Goal: Task Accomplishment & Management: Use online tool/utility

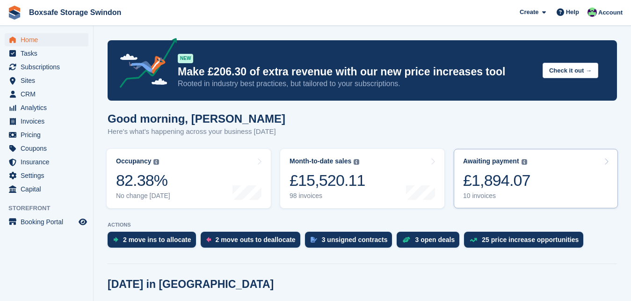
click at [478, 182] on div "£1,894.07" at bounding box center [496, 180] width 67 height 19
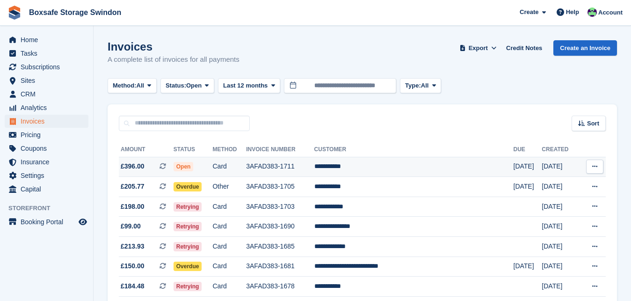
click at [383, 169] on td "**********" at bounding box center [414, 167] width 199 height 20
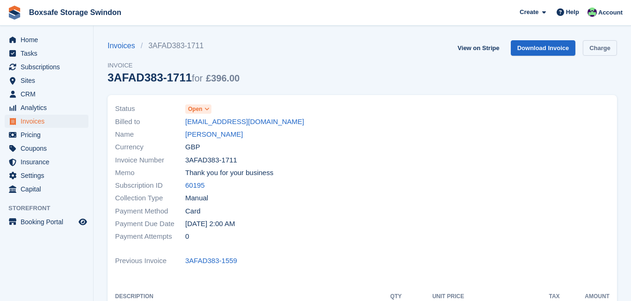
click at [596, 49] on link "Charge" at bounding box center [600, 47] width 34 height 15
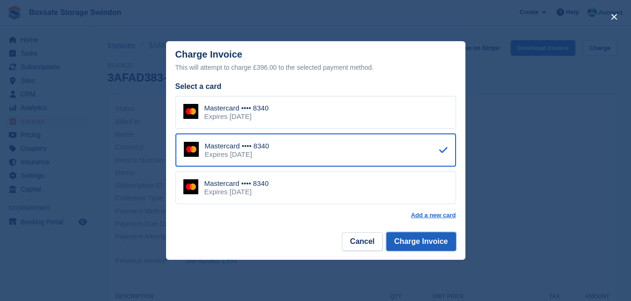
click at [421, 244] on button "Charge Invoice" at bounding box center [422, 241] width 70 height 19
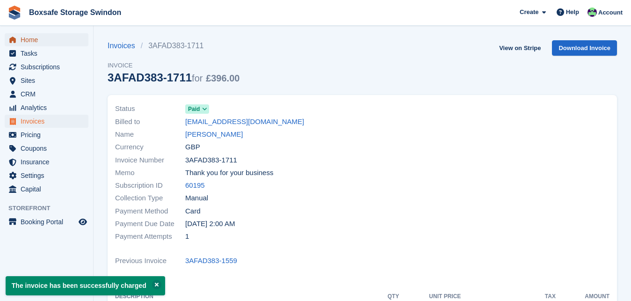
click at [50, 40] on span "Home" at bounding box center [49, 39] width 56 height 13
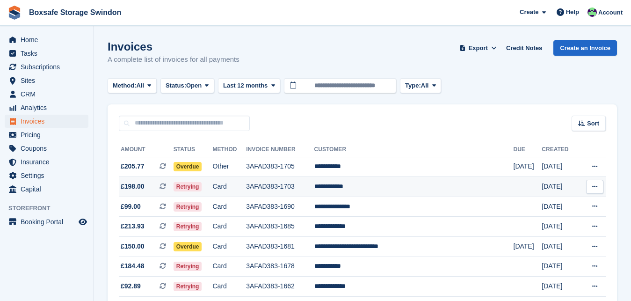
click at [378, 187] on td "**********" at bounding box center [414, 187] width 199 height 20
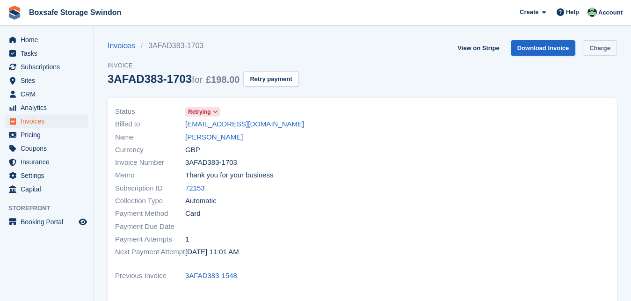
click at [594, 53] on link "Charge" at bounding box center [600, 47] width 34 height 15
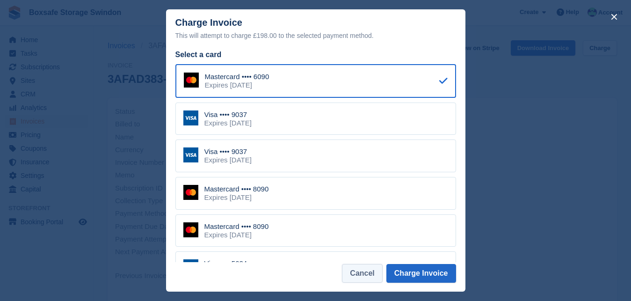
click at [368, 273] on button "Cancel" at bounding box center [362, 273] width 40 height 19
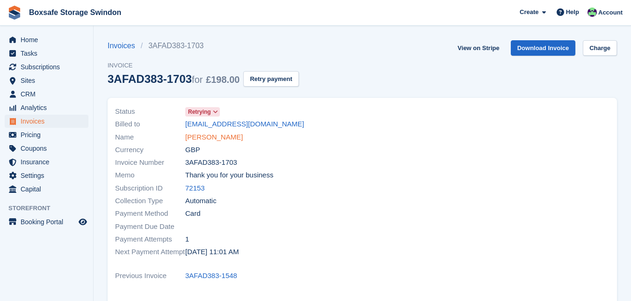
click at [210, 139] on link "Kevin Pickup" at bounding box center [214, 137] width 58 height 11
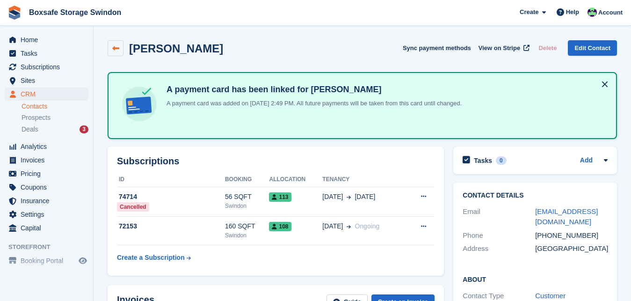
click at [117, 49] on icon at bounding box center [115, 48] width 7 height 7
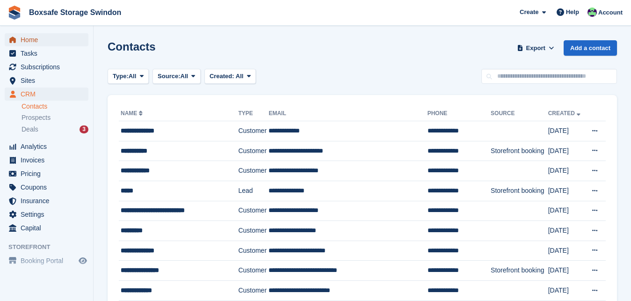
click at [38, 43] on span "Home" at bounding box center [49, 39] width 56 height 13
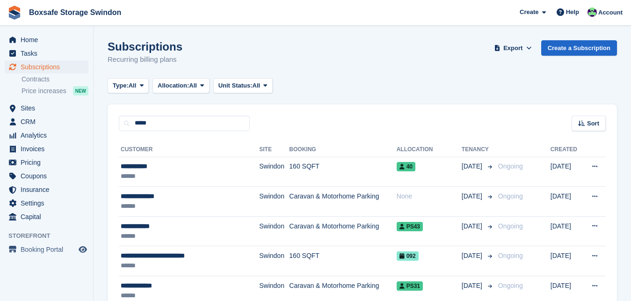
type input "*****"
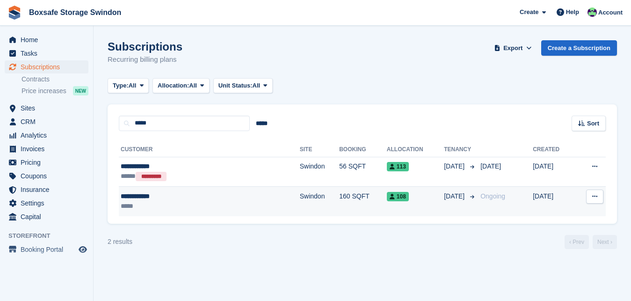
click at [143, 200] on div "**********" at bounding box center [177, 196] width 113 height 10
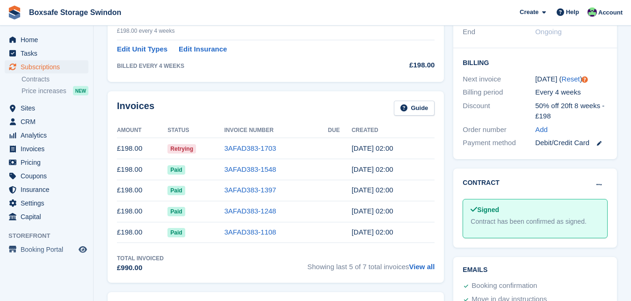
scroll to position [229, 0]
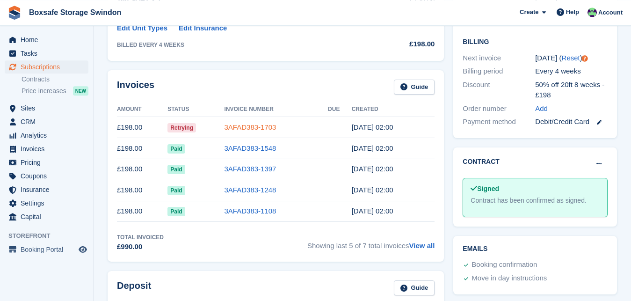
click at [249, 129] on link "3AFAD383-1703" at bounding box center [251, 127] width 52 height 8
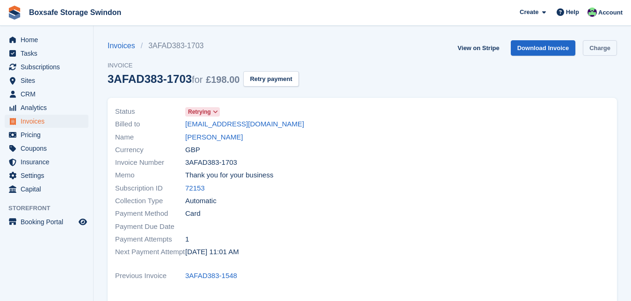
click at [603, 49] on link "Charge" at bounding box center [600, 47] width 34 height 15
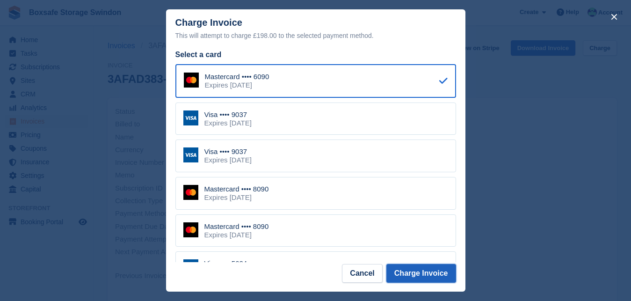
click at [420, 278] on button "Charge Invoice" at bounding box center [422, 273] width 70 height 19
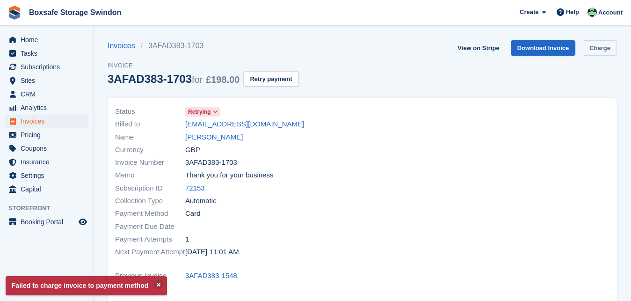
click at [595, 45] on link "Charge" at bounding box center [600, 47] width 34 height 15
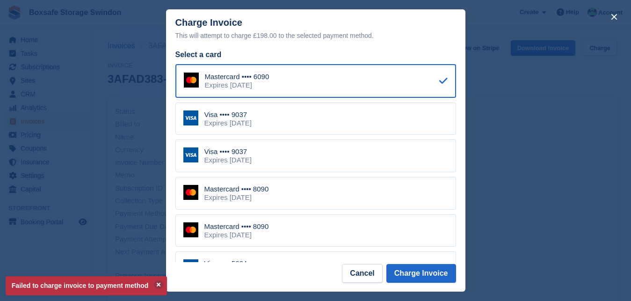
click at [374, 123] on div "Visa •••• 9037 Expires June 2029" at bounding box center [316, 119] width 281 height 33
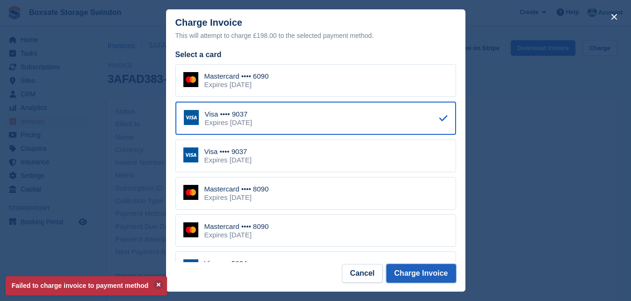
click at [429, 267] on button "Charge Invoice" at bounding box center [422, 273] width 70 height 19
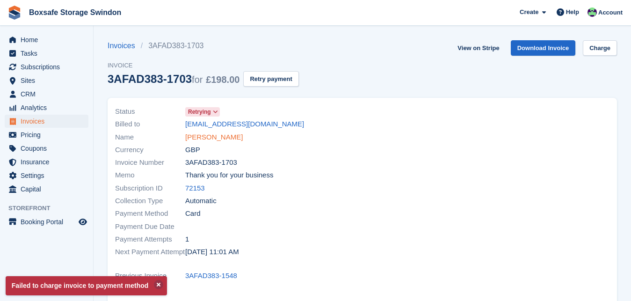
click at [203, 137] on link "Kevin Pickup" at bounding box center [214, 137] width 58 height 11
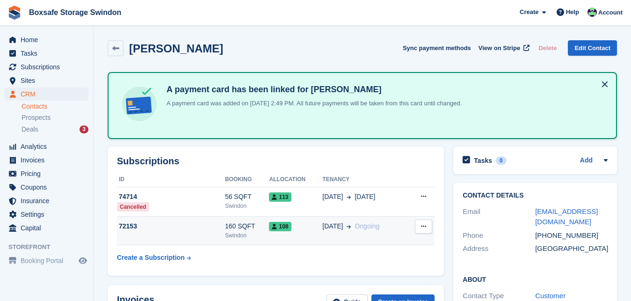
click at [244, 231] on div "Swindon" at bounding box center [247, 235] width 44 height 8
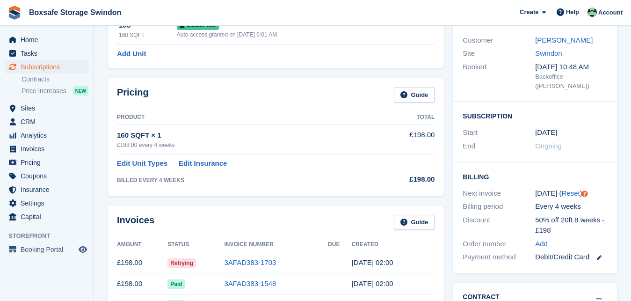
scroll to position [95, 0]
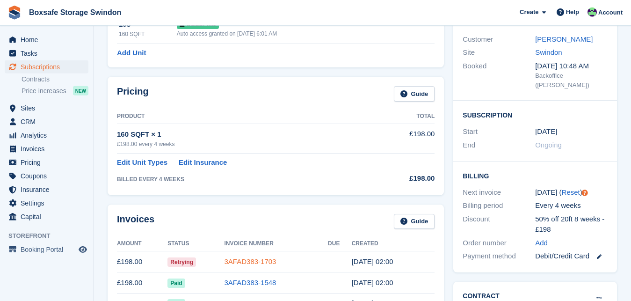
click at [266, 264] on link "3AFAD383-1703" at bounding box center [251, 261] width 52 height 8
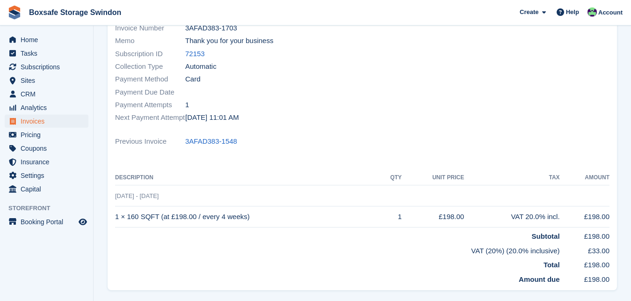
scroll to position [133, 0]
click at [31, 44] on span "Home" at bounding box center [49, 39] width 56 height 13
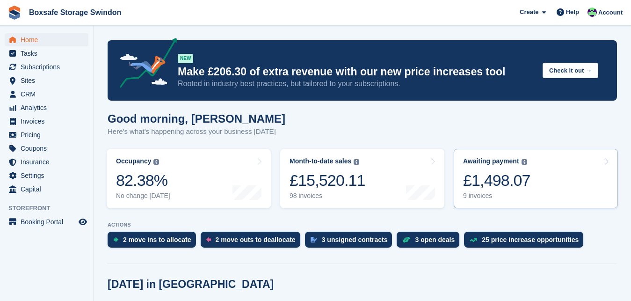
click at [517, 179] on div "£1,498.07" at bounding box center [496, 180] width 67 height 19
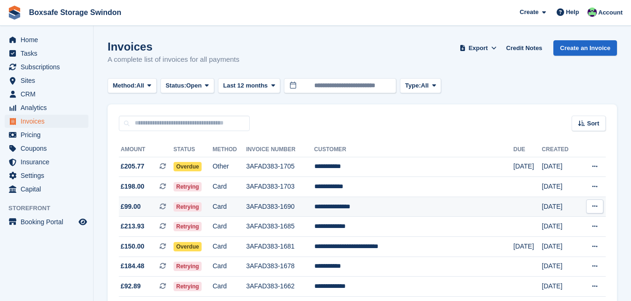
click at [378, 206] on td "**********" at bounding box center [414, 207] width 199 height 20
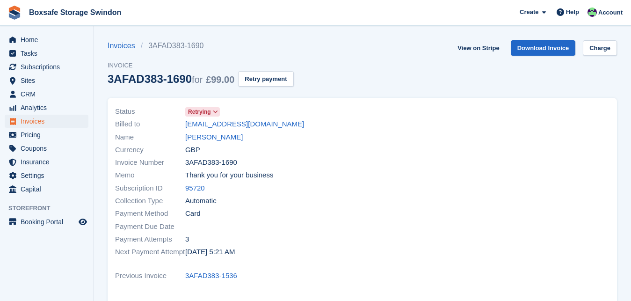
click at [591, 52] on link "Charge" at bounding box center [600, 47] width 34 height 15
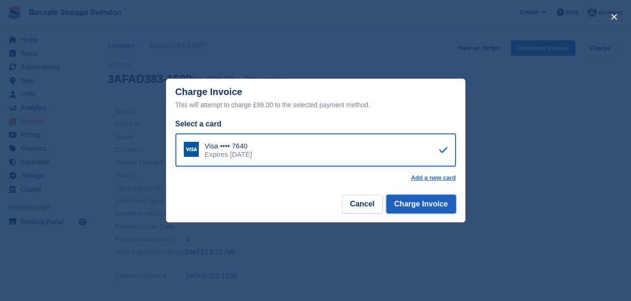
click at [425, 202] on button "Charge Invoice" at bounding box center [422, 204] width 70 height 19
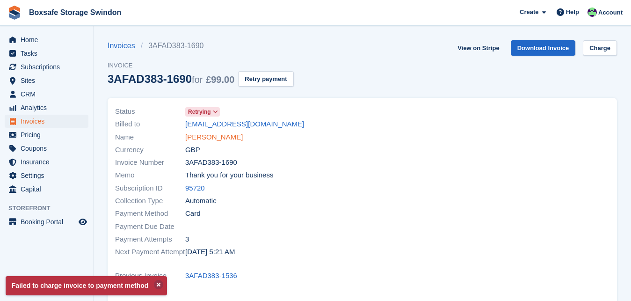
click at [204, 139] on link "[PERSON_NAME]" at bounding box center [214, 137] width 58 height 11
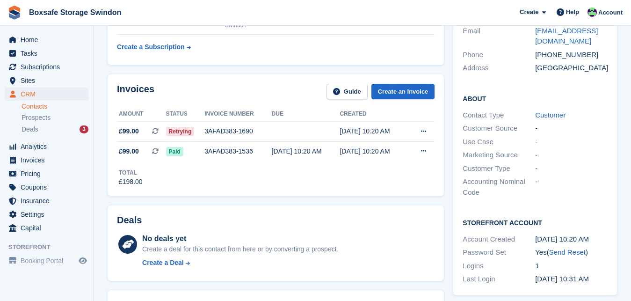
scroll to position [183, 0]
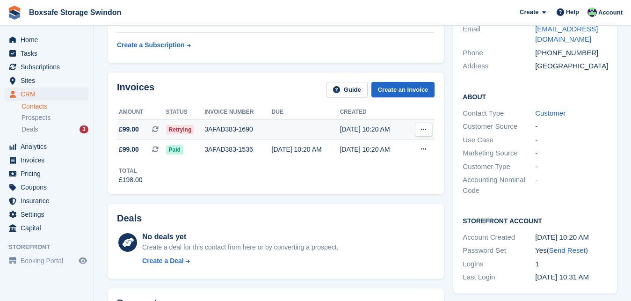
click at [231, 131] on div "3AFAD383-1690" at bounding box center [238, 130] width 67 height 10
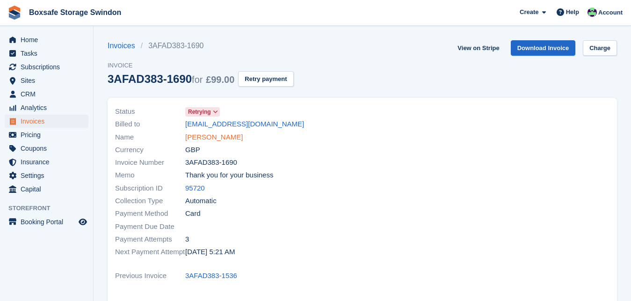
click at [212, 136] on link "[PERSON_NAME]" at bounding box center [214, 137] width 58 height 11
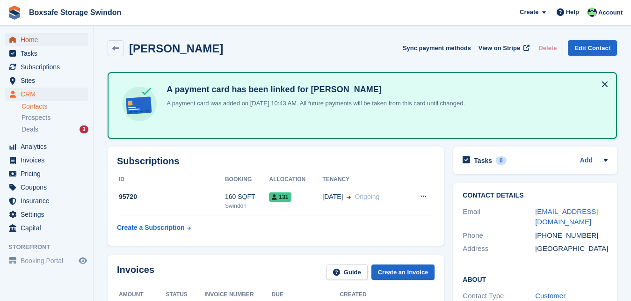
click at [25, 42] on span "Home" at bounding box center [49, 39] width 56 height 13
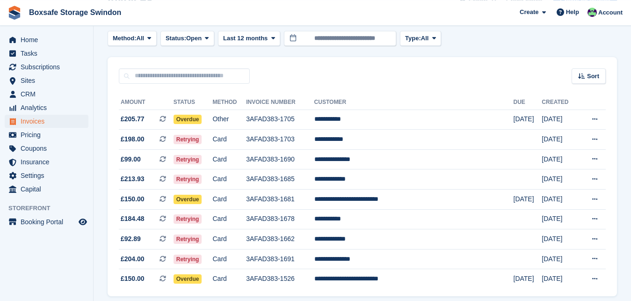
scroll to position [82, 0]
